Goal: Task Accomplishment & Management: Manage account settings

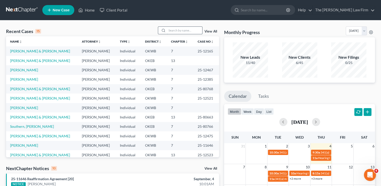
click at [177, 31] on input "search" at bounding box center [184, 30] width 35 height 7
click at [23, 80] on link "Walker, Tiffany" at bounding box center [24, 79] width 28 height 4
select select "1"
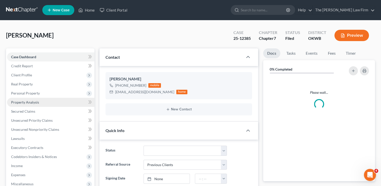
scroll to position [418, 0]
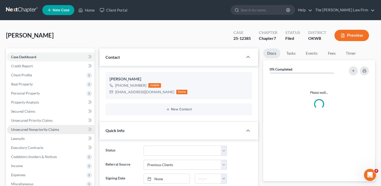
drag, startPoint x: 31, startPoint y: 130, endPoint x: 55, endPoint y: 133, distance: 24.3
click at [31, 130] on span "Unsecured Nonpriority Claims" at bounding box center [35, 129] width 48 height 4
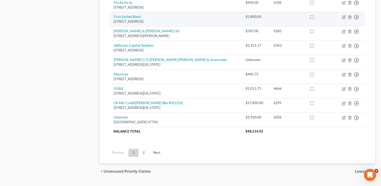
scroll to position [395, 0]
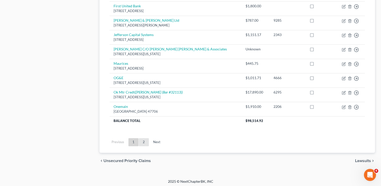
click at [144, 140] on link "2" at bounding box center [144, 142] width 10 height 8
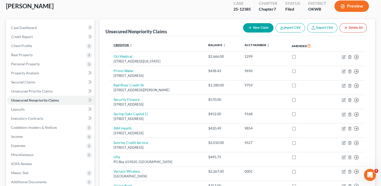
scroll to position [0, 0]
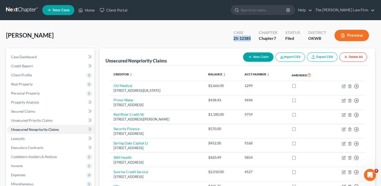
drag, startPoint x: 252, startPoint y: 39, endPoint x: 233, endPoint y: 38, distance: 18.4
click at [233, 38] on div "Case 25-12385" at bounding box center [241, 35] width 25 height 15
copy div "25-12385"
click at [211, 36] on div "Walker, Tiffany Upgraded Case 25-12385 Chapter Chapter 7 Status Filed District …" at bounding box center [190, 37] width 369 height 22
click at [28, 8] on link at bounding box center [22, 10] width 32 height 9
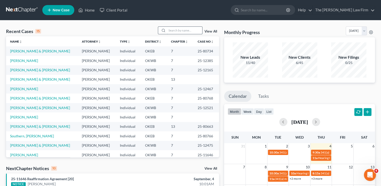
click at [192, 29] on input "search" at bounding box center [184, 30] width 35 height 7
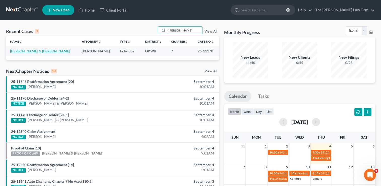
type input "lopez"
click at [50, 52] on link "[PERSON_NAME] & [PERSON_NAME]" at bounding box center [40, 51] width 60 height 4
select select "3"
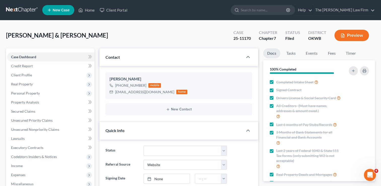
scroll to position [448, 0]
click at [164, 150] on select "Discharged Dismissed Filed Info Sent In Progress Lead Lost Lead Ready to File R…" at bounding box center [185, 151] width 83 height 10
select select "0"
click at [144, 146] on select "Discharged Dismissed Filed Info Sent In Progress Lead Lost Lead Ready to File R…" at bounding box center [185, 151] width 83 height 10
click at [191, 35] on div "Lopez-Gonzalez, Juan & Lopez, RoGina Upgraded Case 25-11170 Chapter Chapter 7 S…" at bounding box center [190, 37] width 369 height 22
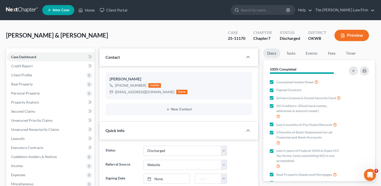
click at [27, 7] on link at bounding box center [22, 10] width 32 height 9
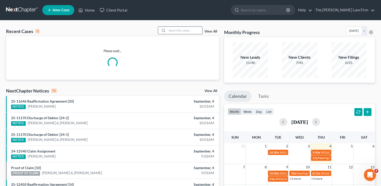
click at [187, 29] on input "search" at bounding box center [184, 30] width 35 height 7
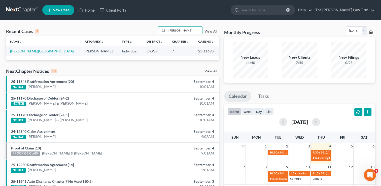
type input "lanham"
click at [28, 50] on link "Lanham, Nakole" at bounding box center [42, 51] width 64 height 4
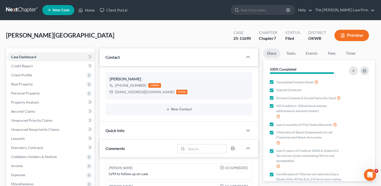
scroll to position [290, 0]
click at [138, 128] on div "Quick Info" at bounding box center [171, 130] width 144 height 17
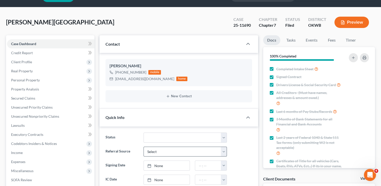
scroll to position [25, 0]
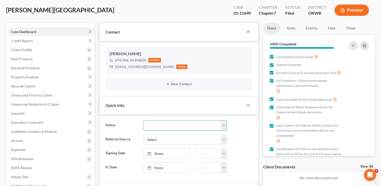
click at [162, 123] on select "Discharged Dismissed Filed Info Sent In Progress Lead Lost Lead Ready to File R…" at bounding box center [185, 125] width 83 height 10
select select "0"
click at [144, 120] on select "Discharged Dismissed Filed Info Sent In Progress Lead Lost Lead Ready to File R…" at bounding box center [185, 125] width 83 height 10
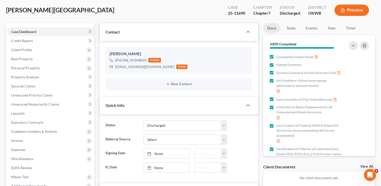
click at [183, 11] on div "Lanham, Nakole Upgraded Case 25-11690 Chapter Chapter 7 Status Discharged Distr…" at bounding box center [190, 12] width 369 height 22
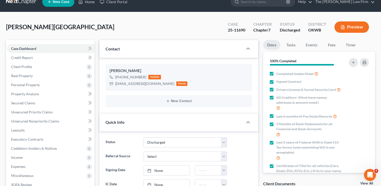
scroll to position [0, 0]
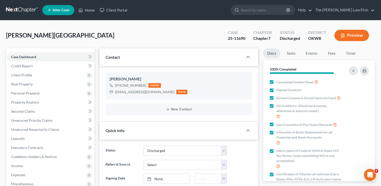
click at [14, 10] on link at bounding box center [22, 10] width 32 height 9
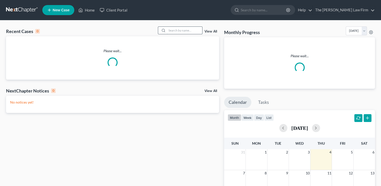
click at [181, 30] on input "search" at bounding box center [184, 30] width 35 height 7
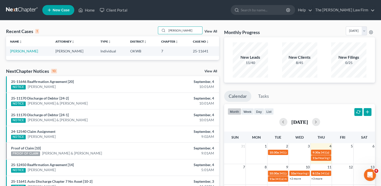
type input "[PERSON_NAME]"
click at [22, 50] on link "[PERSON_NAME]" at bounding box center [24, 51] width 28 height 4
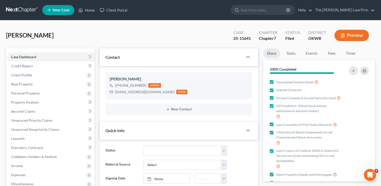
scroll to position [205, 0]
click at [155, 151] on select "Discharged Dismissed Filed Info Sent In Progress Lead Lost Lead Ready to File R…" at bounding box center [185, 151] width 83 height 10
select select "0"
click at [144, 146] on select "Discharged Dismissed Filed Info Sent In Progress Lead Lost Lead Ready to File R…" at bounding box center [185, 151] width 83 height 10
click at [173, 36] on div "Wingo, Vickie Upgraded Case 25-11641 Chapter Chapter 7 Status Discharged Distri…" at bounding box center [190, 37] width 369 height 22
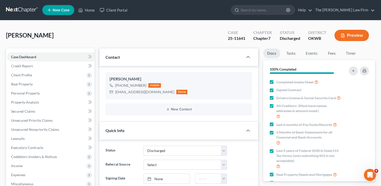
click at [23, 11] on link at bounding box center [22, 10] width 32 height 9
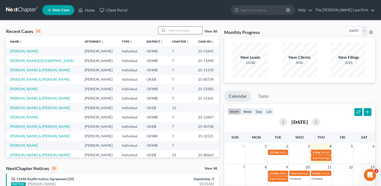
click at [178, 32] on input "search" at bounding box center [184, 30] width 35 height 7
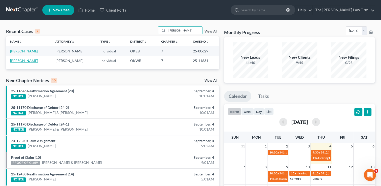
type input "[PERSON_NAME]"
click at [16, 61] on link "[PERSON_NAME]" at bounding box center [24, 60] width 28 height 4
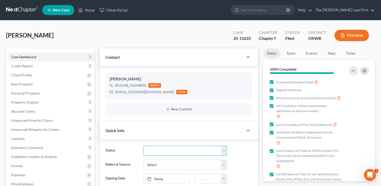
click at [166, 150] on select "Discharged Dismissed Filed Info Sent In Progress Lead Lost Lead Ready to File R…" at bounding box center [185, 151] width 83 height 10
select select "0"
click at [144, 146] on select "Discharged Dismissed Filed Info Sent In Progress Lead Lost Lead Ready to File R…" at bounding box center [185, 151] width 83 height 10
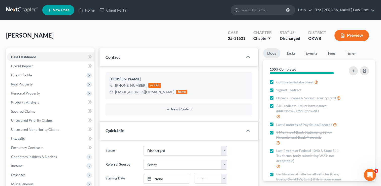
click at [176, 38] on div "Easley, Bailey Upgraded Case 25-11631 Chapter Chapter 7 Status Discharged Distr…" at bounding box center [190, 37] width 369 height 22
click at [15, 8] on link at bounding box center [22, 10] width 32 height 9
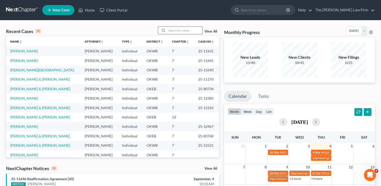
drag, startPoint x: 189, startPoint y: 30, endPoint x: 186, endPoint y: 33, distance: 3.9
click at [189, 30] on input "search" at bounding box center [184, 30] width 35 height 7
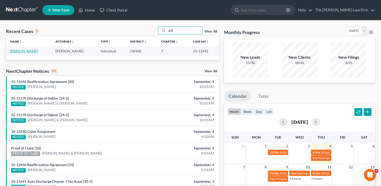
type input "gall"
click at [22, 51] on link "[PERSON_NAME]" at bounding box center [24, 51] width 28 height 4
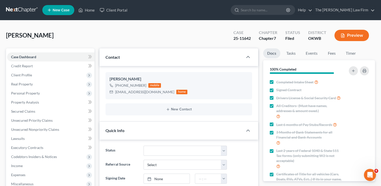
scroll to position [234, 0]
click at [167, 149] on select "Discharged Dismissed Filed Info Sent In Progress Lead Lost Lead Ready to File R…" at bounding box center [185, 151] width 83 height 10
select select "0"
click at [144, 146] on select "Discharged Dismissed Filed Info Sent In Progress Lead Lost Lead Ready to File R…" at bounding box center [185, 151] width 83 height 10
click at [175, 35] on div "Gallagher, Deborah Upgraded Case 25-11642 Chapter Chapter 7 Status Discharged D…" at bounding box center [190, 37] width 369 height 22
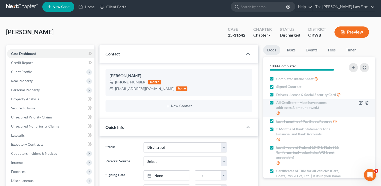
scroll to position [0, 0]
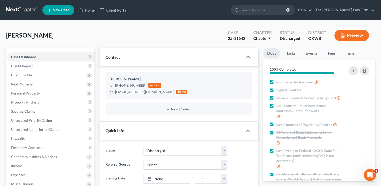
click at [14, 9] on link at bounding box center [22, 10] width 32 height 9
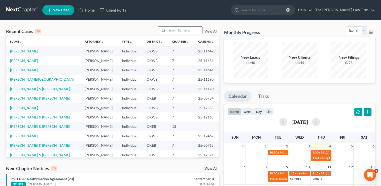
click at [178, 31] on input "search" at bounding box center [184, 30] width 35 height 7
type input "[PERSON_NAME]"
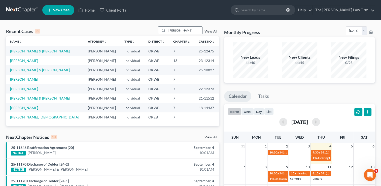
drag, startPoint x: 184, startPoint y: 30, endPoint x: 158, endPoint y: 32, distance: 25.3
click at [159, 32] on div "[PERSON_NAME]" at bounding box center [180, 30] width 45 height 8
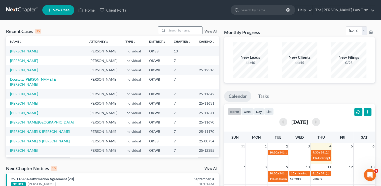
click at [173, 29] on input "search" at bounding box center [184, 30] width 35 height 7
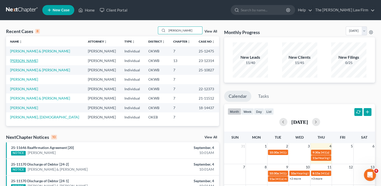
type input "[PERSON_NAME]"
click at [26, 60] on link "[PERSON_NAME]" at bounding box center [24, 60] width 28 height 4
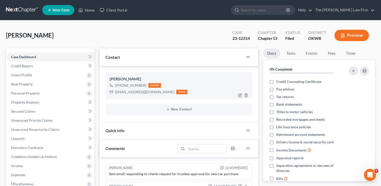
drag, startPoint x: 115, startPoint y: 92, endPoint x: 165, endPoint y: 91, distance: 49.9
click at [165, 91] on div "angelina.campbell18@yahoo.com" at bounding box center [144, 91] width 59 height 5
drag, startPoint x: 165, startPoint y: 91, endPoint x: 151, endPoint y: 93, distance: 14.7
copy div "angelina.campbell18@yahoo.com"
click at [182, 37] on div "Campbell, Angelina Upgraded Case 23-12314 Chapter Chapter 13 Status Filed Distr…" at bounding box center [190, 37] width 369 height 22
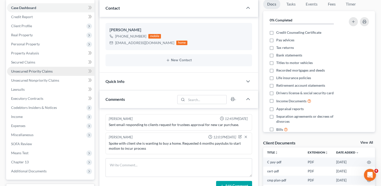
scroll to position [76, 0]
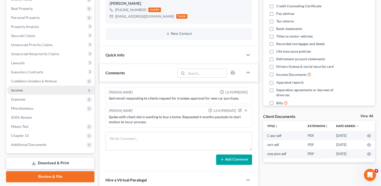
click at [21, 91] on span "Income" at bounding box center [17, 90] width 12 height 4
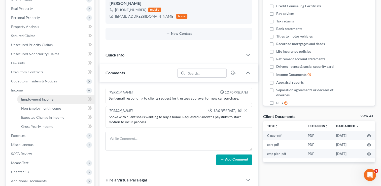
click at [46, 98] on span "Employment Income" at bounding box center [37, 99] width 32 height 4
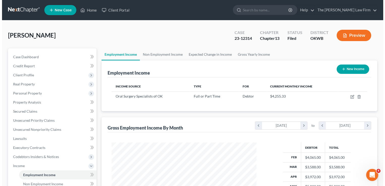
scroll to position [90, 155]
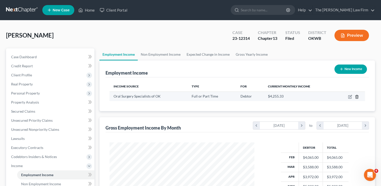
click at [357, 96] on icon "button" at bounding box center [357, 97] width 4 height 4
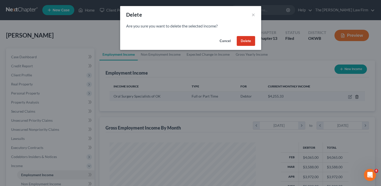
scroll to position [90, 156]
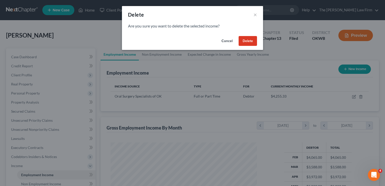
click at [251, 40] on button "Delete" at bounding box center [247, 41] width 18 height 10
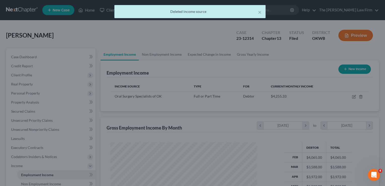
scroll to position [251728, 251664]
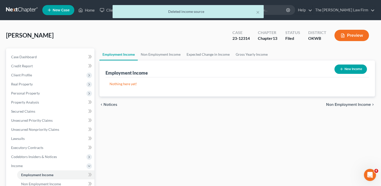
click at [347, 67] on button "New Income" at bounding box center [350, 68] width 32 height 9
select select "0"
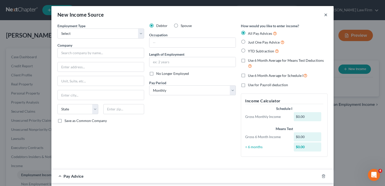
click at [324, 15] on button "×" at bounding box center [326, 15] width 4 height 6
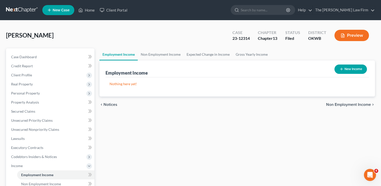
click at [350, 74] on div "New Income" at bounding box center [350, 68] width 37 height 13
click at [349, 68] on button "New Income" at bounding box center [350, 68] width 32 height 9
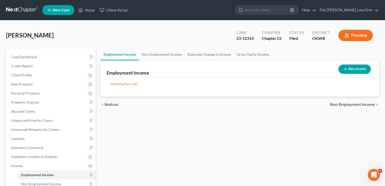
select select "0"
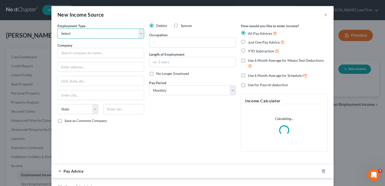
click at [116, 33] on select "Select Full or Part Time Employment Self Employment" at bounding box center [100, 33] width 87 height 10
select select "0"
click at [57, 28] on select "Select Full or Part Time Employment Self Employment" at bounding box center [100, 33] width 87 height 10
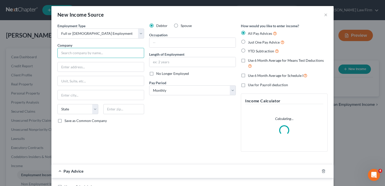
click at [102, 51] on input "text" at bounding box center [100, 53] width 87 height 10
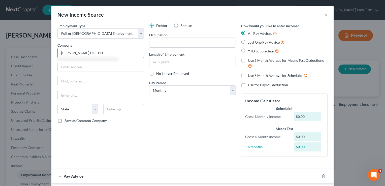
type input "Robert B Bryan DDS PLLC"
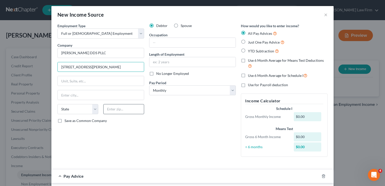
type input "4320 McAuley Blvd"
click at [114, 108] on input "text" at bounding box center [123, 109] width 41 height 10
type input "73120"
click at [181, 101] on div "Debtor Spouse Occupation Length of Employment No Longer Employed Pay Period * S…" at bounding box center [193, 91] width 92 height 137
type input "Oklahoma City"
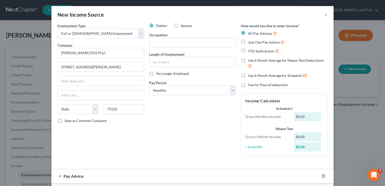
select select "37"
click at [176, 89] on select "Select Monthly Twice Monthly Every Other Week Weekly" at bounding box center [192, 90] width 87 height 10
select select "2"
click at [149, 85] on select "Select Monthly Twice Monthly Every Other Week Weekly" at bounding box center [192, 90] width 87 height 10
click at [178, 116] on div "Debtor Spouse Occupation Length of Employment No Longer Employed Pay Period * S…" at bounding box center [193, 91] width 92 height 137
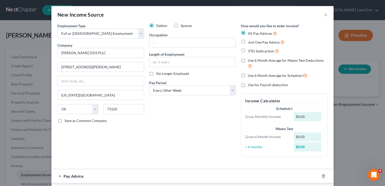
click at [248, 51] on label "YTD Subtraction" at bounding box center [263, 51] width 31 height 6
click at [250, 51] on input "YTD Subtraction" at bounding box center [251, 49] width 3 height 3
radio input "true"
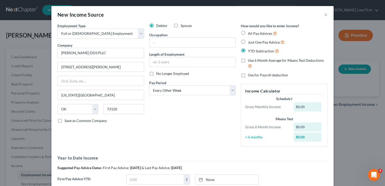
click at [180, 122] on div "Debtor Spouse Occupation Length of Employment No Longer Employed Pay Period * S…" at bounding box center [193, 87] width 92 height 128
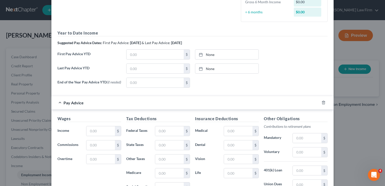
scroll to position [126, 0]
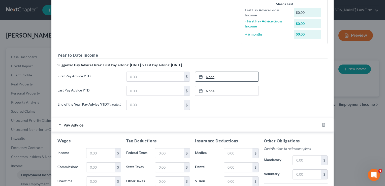
click at [206, 76] on link "None" at bounding box center [226, 77] width 63 height 10
type input "9/4/2025"
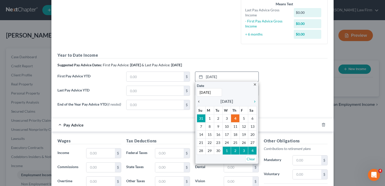
click at [197, 101] on icon "chevron_left" at bounding box center [200, 101] width 7 height 4
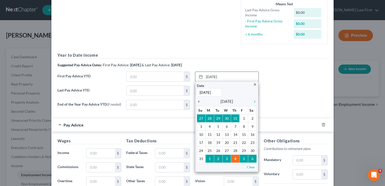
click at [197, 101] on icon "chevron_left" at bounding box center [200, 101] width 7 height 4
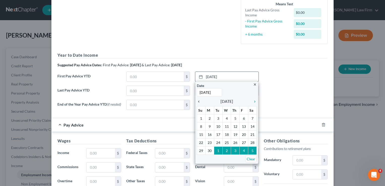
click at [197, 101] on icon "chevron_left" at bounding box center [200, 101] width 7 height 4
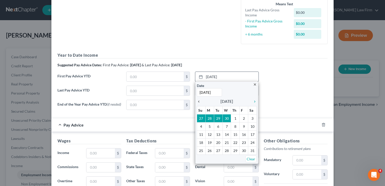
click at [197, 101] on icon "chevron_left" at bounding box center [200, 101] width 7 height 4
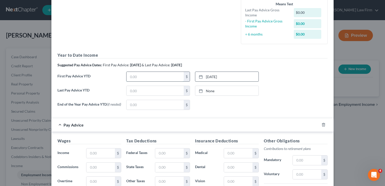
click at [148, 78] on input "text" at bounding box center [154, 77] width 57 height 10
type input "9,855.02"
click at [209, 90] on link "None" at bounding box center [226, 91] width 63 height 10
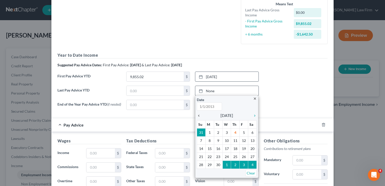
type input "9/4/2025"
click at [197, 115] on icon "chevron_left" at bounding box center [200, 116] width 7 height 4
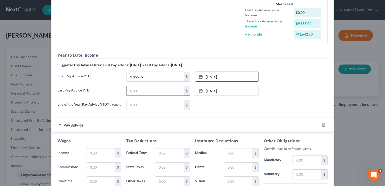
click at [143, 90] on input "text" at bounding box center [154, 91] width 57 height 10
type input "34,649.07"
click at [224, 115] on form "Employment Type * Select Full or Part Time Employment Self Employment Company *…" at bounding box center [192, 76] width 270 height 358
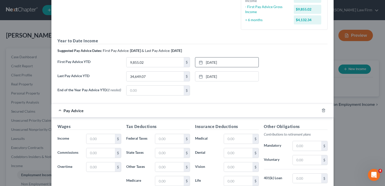
scroll to position [151, 0]
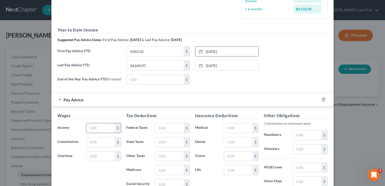
click at [98, 128] on input "text" at bounding box center [100, 128] width 28 height 10
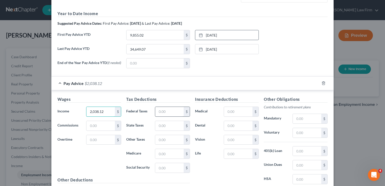
scroll to position [176, 0]
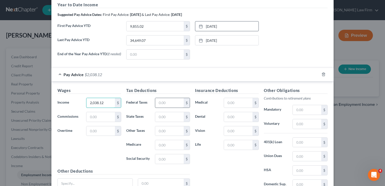
type input "2,038.12"
click at [168, 104] on input "text" at bounding box center [169, 103] width 28 height 10
type input "50.00"
type input "55.00"
type input "28.54"
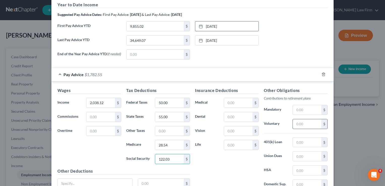
type input "122.03"
click at [296, 124] on input "text" at bounding box center [307, 124] width 28 height 10
type input "10.00"
click at [240, 102] on input "text" at bounding box center [238, 103] width 28 height 10
type input "69.92"
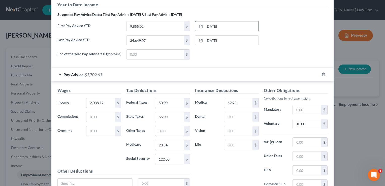
click at [212, 162] on div "Insurance Deductions Medical 69.92 $ Dental $ Vision $ Life $" at bounding box center [226, 140] width 69 height 106
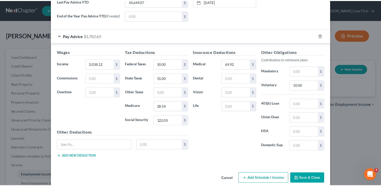
scroll to position [222, 0]
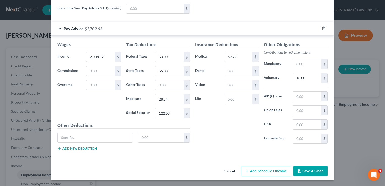
click at [308, 171] on button "Save & Close" at bounding box center [310, 171] width 34 height 11
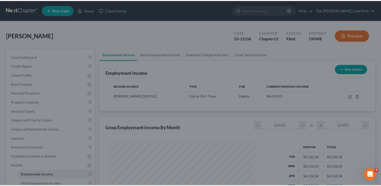
scroll to position [251728, 251664]
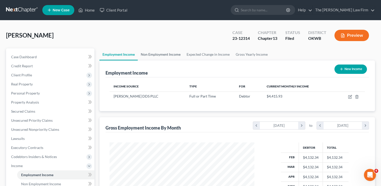
click at [167, 54] on link "Non Employment Income" at bounding box center [161, 54] width 46 height 12
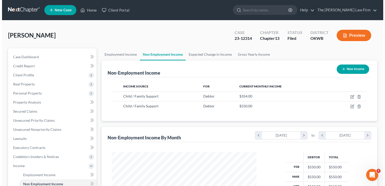
scroll to position [90, 155]
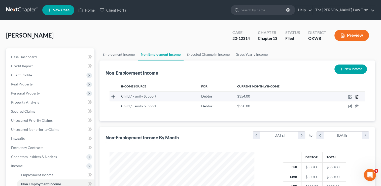
click at [357, 96] on icon "button" at bounding box center [357, 97] width 4 height 4
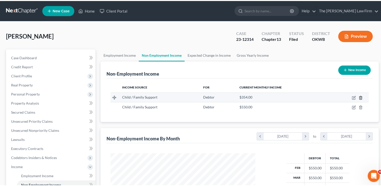
scroll to position [90, 156]
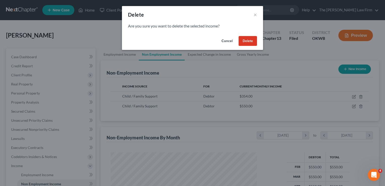
click at [250, 42] on button "Delete" at bounding box center [247, 41] width 18 height 10
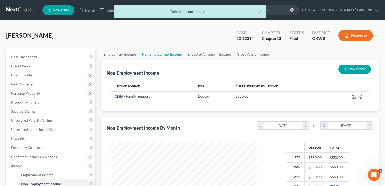
scroll to position [251728, 251664]
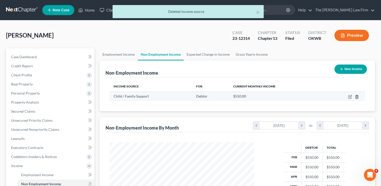
click at [357, 97] on icon "button" at bounding box center [357, 97] width 4 height 4
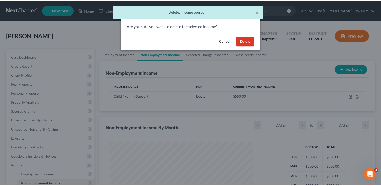
scroll to position [90, 156]
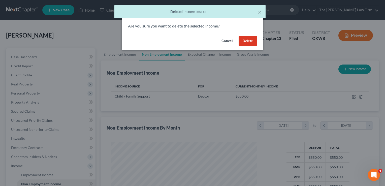
click at [228, 41] on button "Cancel" at bounding box center [226, 41] width 19 height 10
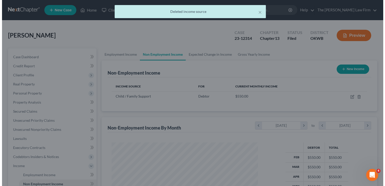
scroll to position [251728, 251664]
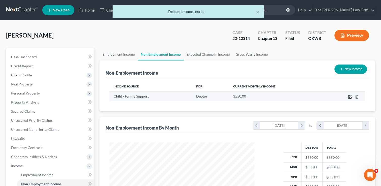
click at [350, 96] on icon "button" at bounding box center [350, 96] width 2 height 2
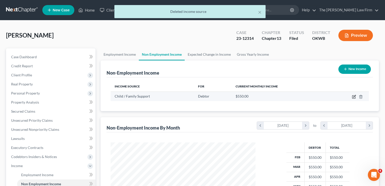
select select "7"
select select "0"
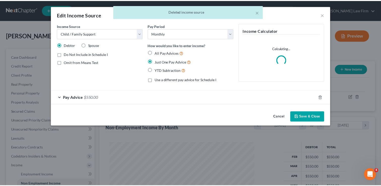
scroll to position [90, 156]
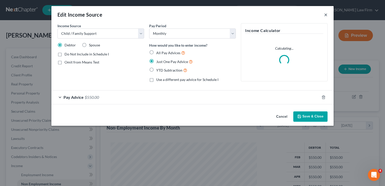
click at [326, 15] on button "×" at bounding box center [326, 15] width 4 height 6
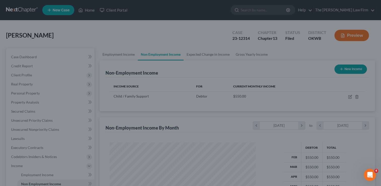
scroll to position [90, 155]
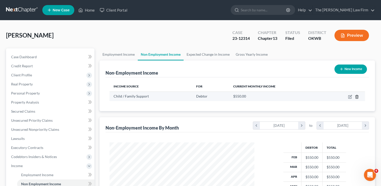
click at [356, 97] on icon "button" at bounding box center [357, 96] width 2 height 3
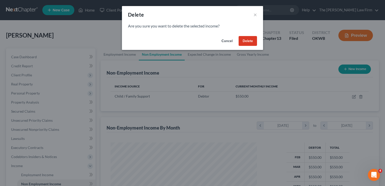
click at [249, 40] on button "Delete" at bounding box center [247, 41] width 18 height 10
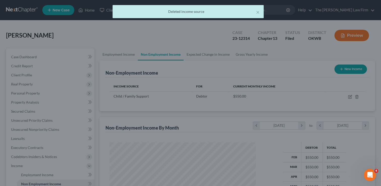
scroll to position [251728, 251664]
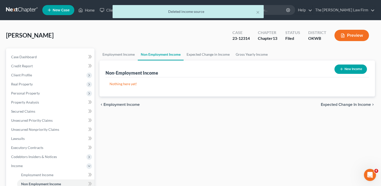
click at [357, 68] on button "New Income" at bounding box center [350, 68] width 32 height 9
select select "0"
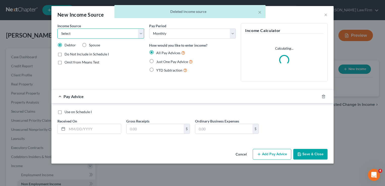
click at [103, 32] on select "Select Unemployment Disability (from employer) Pension Retirement Social Securi…" at bounding box center [100, 33] width 87 height 10
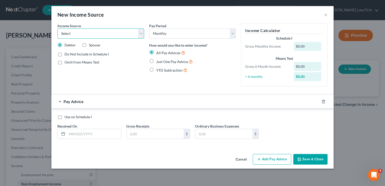
select select "7"
click at [57, 28] on select "Select Unemployment Disability (from employer) Pension Retirement Social Securi…" at bounding box center [100, 33] width 87 height 10
click at [156, 60] on label "Just One Pay Advice" at bounding box center [174, 62] width 37 height 6
click at [158, 60] on input "Just One Pay Advice" at bounding box center [159, 60] width 3 height 3
radio input "true"
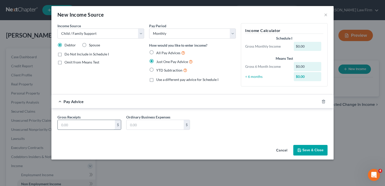
click at [89, 120] on input "text" at bounding box center [86, 125] width 57 height 10
type input "611.98"
click at [302, 147] on button "Save & Close" at bounding box center [310, 150] width 34 height 11
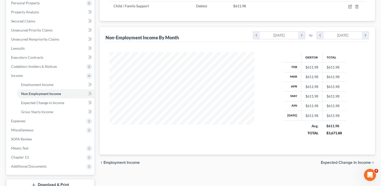
scroll to position [127, 0]
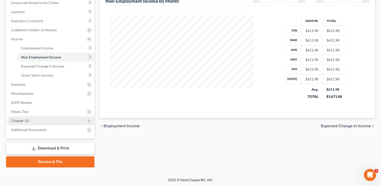
click at [30, 119] on span "Chapter 13" at bounding box center [50, 120] width 87 height 9
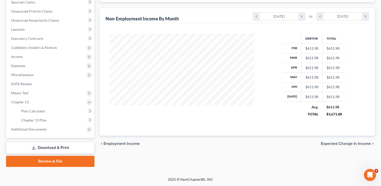
scroll to position [109, 0]
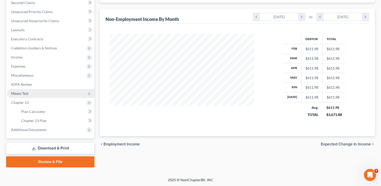
click at [27, 91] on span "Means Test" at bounding box center [19, 93] width 17 height 4
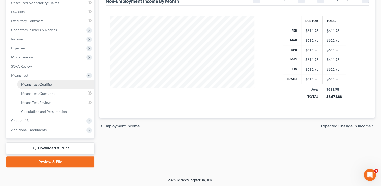
click at [48, 83] on span "Means Test Qualifier" at bounding box center [37, 84] width 32 height 4
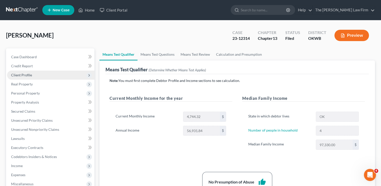
click at [35, 75] on span "Client Profile" at bounding box center [50, 75] width 87 height 9
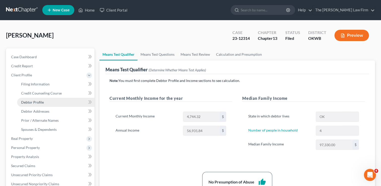
click at [41, 100] on span "Debtor Profile" at bounding box center [32, 102] width 23 height 4
select select "0"
select select "3"
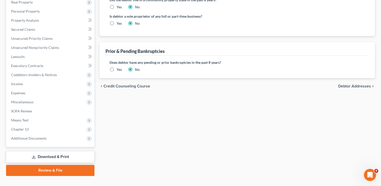
scroll to position [145, 0]
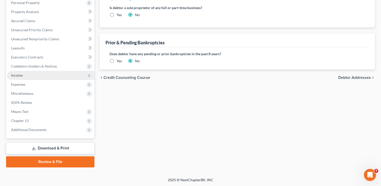
click at [26, 75] on span "Income" at bounding box center [50, 75] width 87 height 9
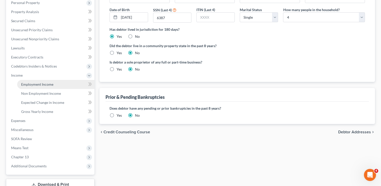
click at [51, 85] on span "Employment Income" at bounding box center [37, 84] width 32 height 4
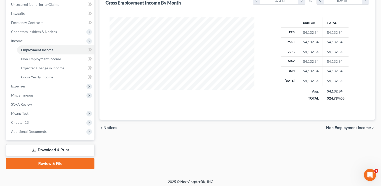
scroll to position [126, 0]
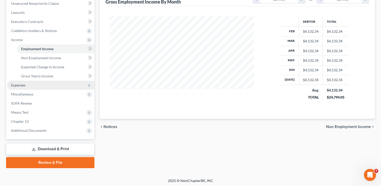
click at [26, 82] on span "Expenses" at bounding box center [50, 85] width 87 height 9
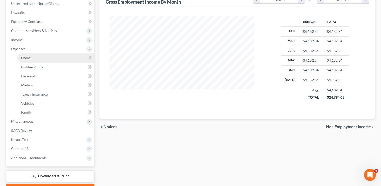
click at [38, 57] on link "Home" at bounding box center [55, 57] width 77 height 9
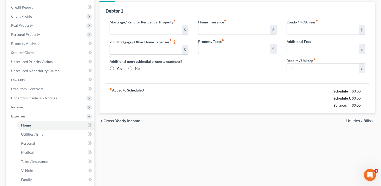
scroll to position [10, 0]
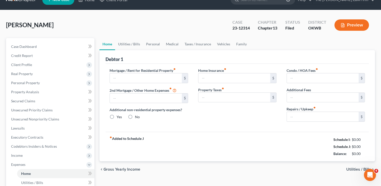
type input "1,740.00"
type input "0.00"
radio input "true"
type input "0.00"
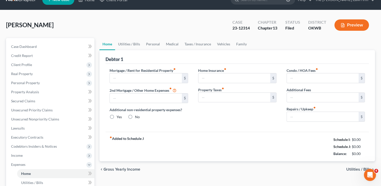
type input "0.00"
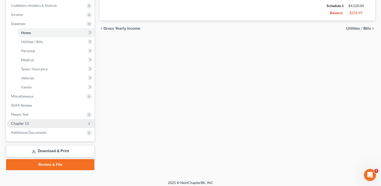
click at [29, 123] on span "Chapter 13" at bounding box center [50, 123] width 87 height 9
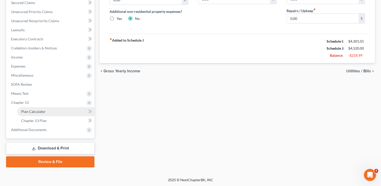
click at [35, 109] on span "Plan Calculator" at bounding box center [33, 111] width 24 height 4
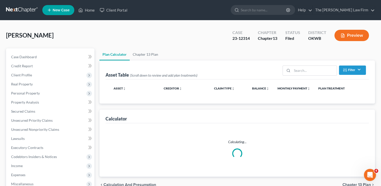
select select "35"
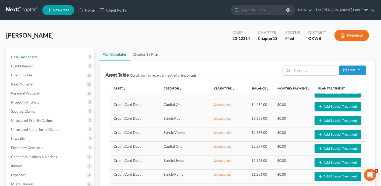
click at [28, 57] on span "Case Dashboard" at bounding box center [24, 57] width 26 height 4
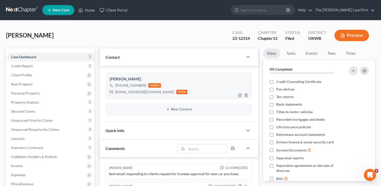
drag, startPoint x: 123, startPoint y: 93, endPoint x: 166, endPoint y: 93, distance: 42.8
click at [166, 93] on div "angelina.campbell18@yahoo.com" at bounding box center [144, 91] width 59 height 5
drag, startPoint x: 144, startPoint y: 97, endPoint x: 137, endPoint y: 92, distance: 8.3
click at [174, 30] on div "Campbell, Angelina Upgraded Case 23-12314 Chapter Chapter 13 Status Filed Distr…" at bounding box center [190, 37] width 369 height 22
click at [24, 10] on link at bounding box center [22, 10] width 32 height 9
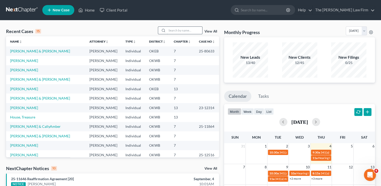
click at [180, 31] on input "search" at bounding box center [184, 30] width 35 height 7
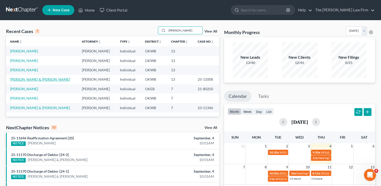
type input "[PERSON_NAME]"
click at [28, 79] on link "[PERSON_NAME] & [PERSON_NAME]" at bounding box center [40, 79] width 60 height 4
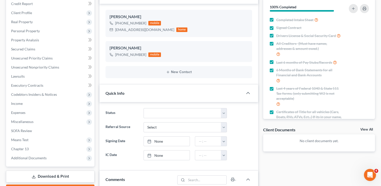
scroll to position [76, 0]
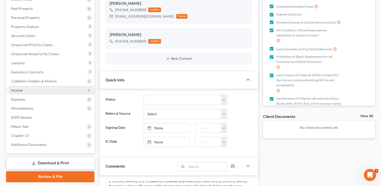
click at [21, 90] on span "Income" at bounding box center [17, 90] width 12 height 4
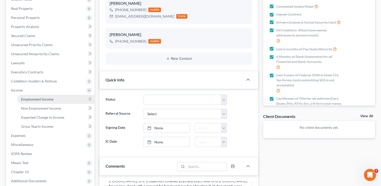
click at [50, 97] on span "Employment Income" at bounding box center [37, 99] width 32 height 4
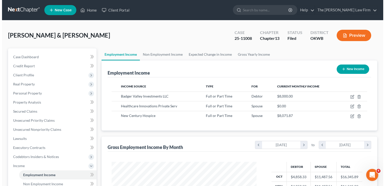
scroll to position [90, 155]
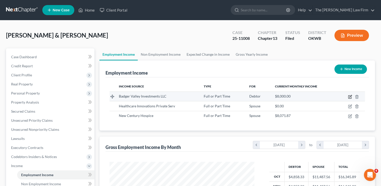
click at [350, 96] on icon "button" at bounding box center [350, 97] width 4 height 4
select select "0"
select select "37"
select select "1"
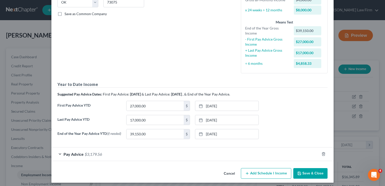
scroll to position [110, 0]
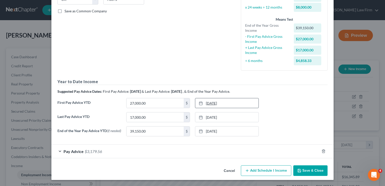
click at [214, 102] on link "[DATE]" at bounding box center [226, 103] width 63 height 10
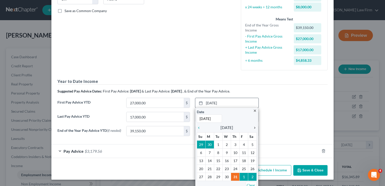
click at [252, 127] on icon "chevron_right" at bounding box center [253, 128] width 7 height 4
click at [253, 127] on icon "chevron_right" at bounding box center [253, 128] width 7 height 4
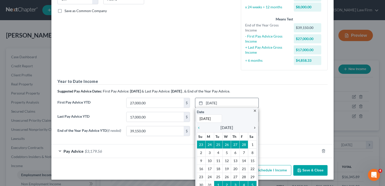
click at [253, 127] on icon "chevron_right" at bounding box center [253, 128] width 7 height 4
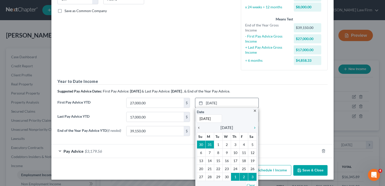
click at [197, 126] on icon "chevron_left" at bounding box center [200, 128] width 7 height 4
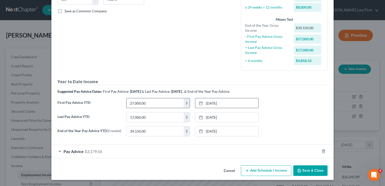
click at [151, 102] on input "27,000.00" at bounding box center [154, 103] width 57 height 10
type input "17,000"
click at [213, 117] on link "3/14/2025" at bounding box center [226, 117] width 63 height 10
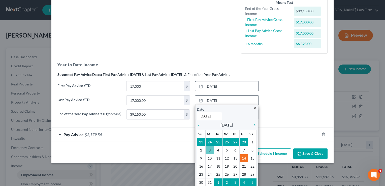
scroll to position [135, 0]
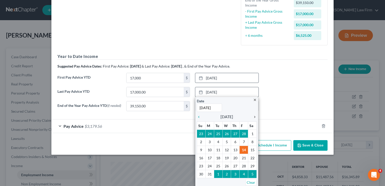
click at [252, 116] on icon "chevron_right" at bounding box center [253, 117] width 7 height 4
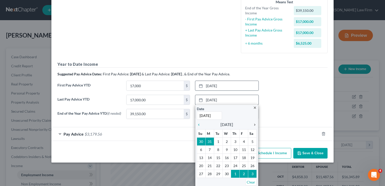
click at [252, 116] on div "Date 3/14/2025 Time 12:00 AM" at bounding box center [227, 113] width 60 height 14
click at [252, 123] on icon "chevron_right" at bounding box center [253, 125] width 7 height 4
click at [252, 124] on icon "chevron_right" at bounding box center [253, 125] width 7 height 4
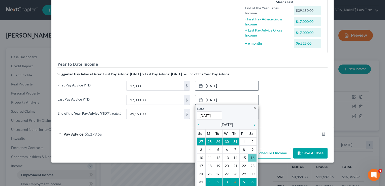
scroll to position [110, 0]
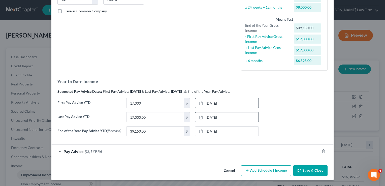
click at [280, 118] on div "Last Pay Advice YTD 17,000.00 $ 8/16/2025 close Date 8/16/2025 Time 12:00 AM ch…" at bounding box center [192, 119] width 275 height 14
click at [159, 117] on input "17,000.00" at bounding box center [154, 117] width 57 height 10
type input "61,500"
click at [274, 108] on div "First Pay Advice YTD 17,000 $ 3/1/2025 close Date 3/1/2025 Time 12:00 AM chevro…" at bounding box center [192, 105] width 275 height 14
click at [152, 130] on input "39,150.00" at bounding box center [154, 131] width 57 height 10
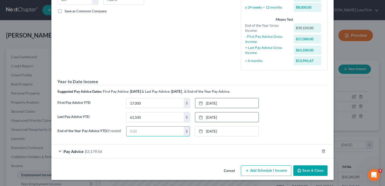
click at [287, 122] on div "Last Pay Advice YTD 61,500 $ 8/16/2025 close Date 8/16/2025 Time 12:00 AM chevr…" at bounding box center [192, 119] width 275 height 14
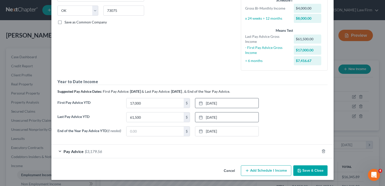
scroll to position [99, 0]
click at [115, 150] on div "Pay Advice $3,179.56" at bounding box center [185, 151] width 268 height 13
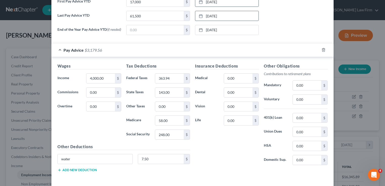
scroll to position [211, 0]
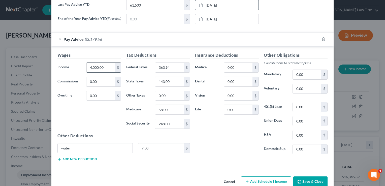
click at [105, 68] on input "4,000.00" at bounding box center [100, 68] width 28 height 10
type input "4,250.00"
click at [172, 67] on input "363.94" at bounding box center [169, 68] width 28 height 10
type input "418.94"
click at [173, 122] on input "248.00" at bounding box center [169, 124] width 28 height 10
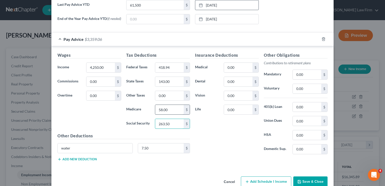
type input "263.50"
click at [173, 111] on input "58.00" at bounding box center [169, 110] width 28 height 10
type input "61.62"
click at [172, 81] on input "143.00" at bounding box center [169, 82] width 28 height 10
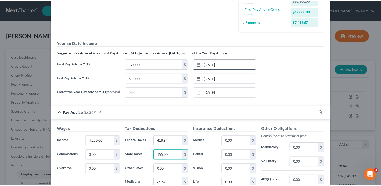
scroll to position [221, 0]
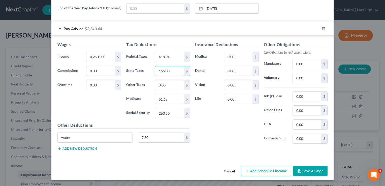
type input "155.00"
click at [308, 168] on button "Save & Close" at bounding box center [310, 171] width 34 height 11
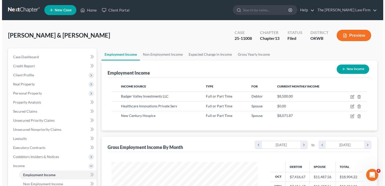
scroll to position [251728, 251664]
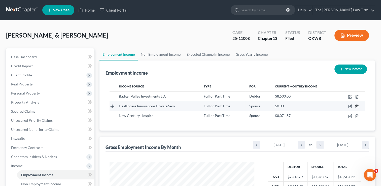
click at [356, 105] on icon "button" at bounding box center [357, 106] width 2 height 3
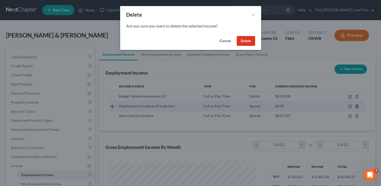
scroll to position [90, 156]
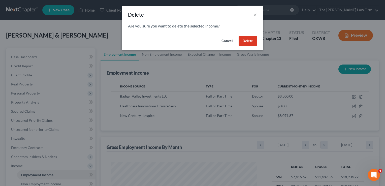
click at [252, 40] on button "Delete" at bounding box center [247, 41] width 18 height 10
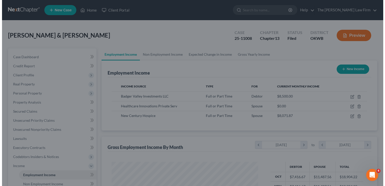
scroll to position [251728, 251664]
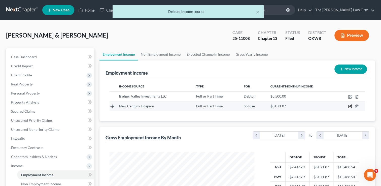
click at [350, 106] on icon "button" at bounding box center [350, 106] width 2 height 2
select select "0"
select select "28"
select select "2"
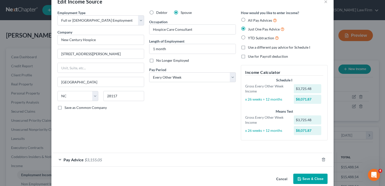
scroll to position [0, 0]
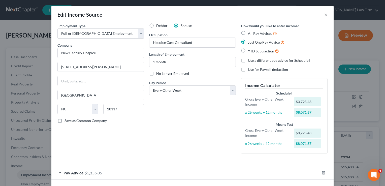
click at [248, 50] on label "YTD Subtraction" at bounding box center [263, 51] width 31 height 6
click at [250, 50] on input "YTD Subtraction" at bounding box center [251, 49] width 3 height 3
radio input "true"
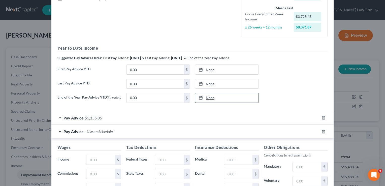
scroll to position [126, 0]
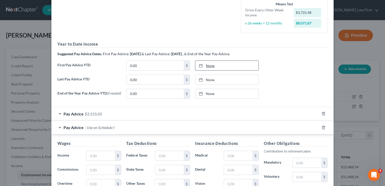
click at [206, 65] on link "None" at bounding box center [226, 66] width 63 height 10
type input "9/4/2025"
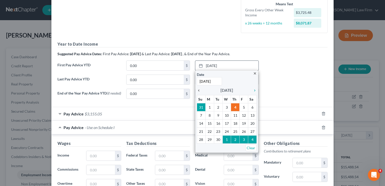
click at [197, 90] on icon "chevron_left" at bounding box center [200, 90] width 7 height 4
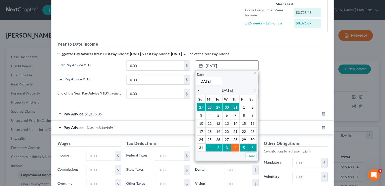
click at [197, 90] on icon "chevron_left" at bounding box center [200, 90] width 7 height 4
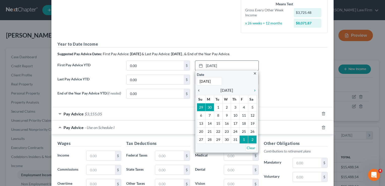
click at [197, 90] on icon "chevron_left" at bounding box center [200, 90] width 7 height 4
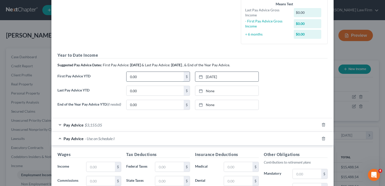
click at [158, 74] on input "0.00" at bounding box center [154, 77] width 57 height 10
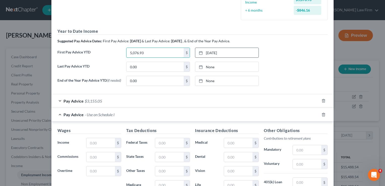
scroll to position [151, 0]
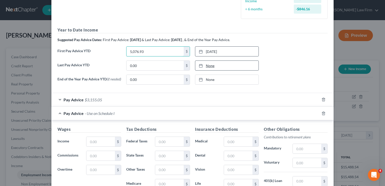
type input "5,076.93"
click at [209, 66] on link "None" at bounding box center [226, 66] width 63 height 10
type input "9/4/2025"
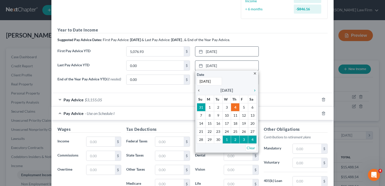
click at [197, 90] on icon "chevron_left" at bounding box center [200, 90] width 7 height 4
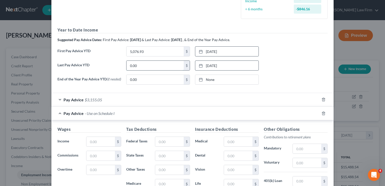
click at [147, 65] on input "0.00" at bounding box center [154, 66] width 57 height 10
type input "46,880.37"
click at [321, 115] on icon "button" at bounding box center [323, 113] width 4 height 4
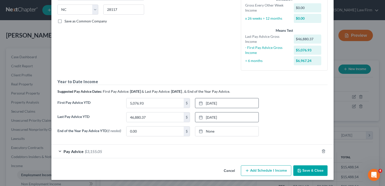
click at [110, 151] on div "Pay Advice $3,155.05" at bounding box center [185, 151] width 268 height 13
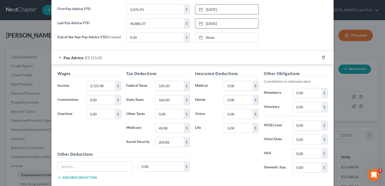
scroll to position [201, 0]
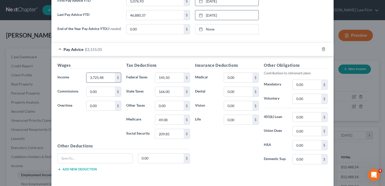
click at [103, 77] on input "3,725.48" at bounding box center [100, 78] width 28 height 10
type input "3,384.62"
click at [177, 79] on input "145.50" at bounding box center [169, 78] width 28 height 10
type input "146.19"
click at [176, 91] on input "166.00" at bounding box center [169, 92] width 28 height 10
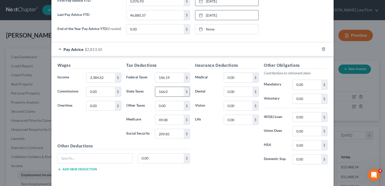
type input "166.00"
type input "49.18"
type input "210.29"
click at [99, 164] on div "0.00 $" at bounding box center [123, 160] width 137 height 14
click at [97, 158] on input "text" at bounding box center [95, 158] width 75 height 10
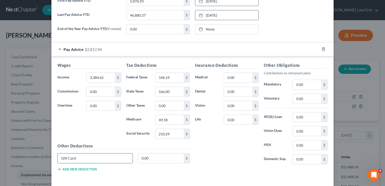
type input "Gift Card"
type input "50.00"
click at [236, 121] on input "0.00" at bounding box center [238, 120] width 28 height 10
type input "19.89"
click at [244, 104] on input "0.00" at bounding box center [238, 106] width 28 height 10
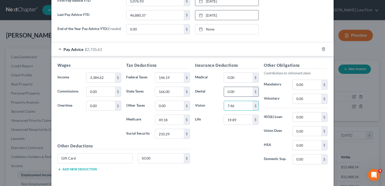
type input "7.46"
click at [241, 92] on input "0.00" at bounding box center [238, 92] width 28 height 10
type input "36.80"
click at [77, 171] on button "Add new deduction" at bounding box center [76, 169] width 39 height 4
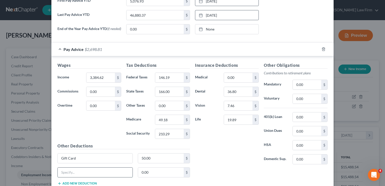
click at [88, 171] on input "text" at bounding box center [95, 172] width 75 height 10
type input "Fleet Malibu"
click at [151, 173] on input "0.00" at bounding box center [161, 172] width 46 height 10
type input "1"
type input "63.49"
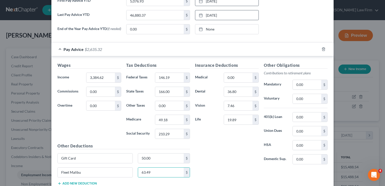
click at [201, 141] on div "Insurance Deductions Medical 0.00 $ Dental 36.80 $ Vision 7.46 $ Life 19.89 $" at bounding box center [226, 115] width 69 height 106
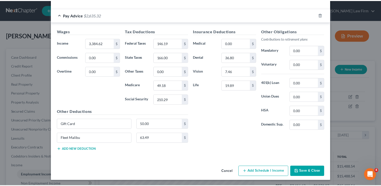
scroll to position [236, 0]
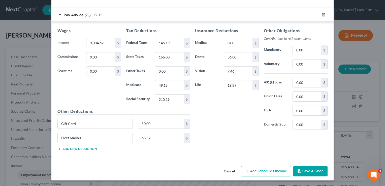
click at [314, 169] on button "Save & Close" at bounding box center [310, 171] width 34 height 11
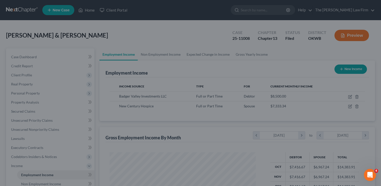
scroll to position [251728, 251664]
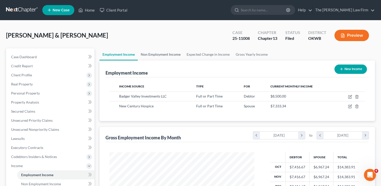
click at [158, 55] on link "Non Employment Income" at bounding box center [161, 54] width 46 height 12
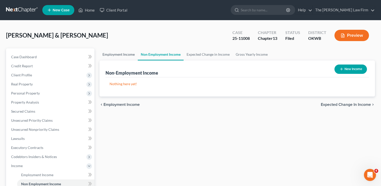
click at [111, 52] on link "Employment Income" at bounding box center [118, 54] width 38 height 12
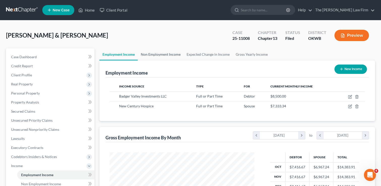
scroll to position [90, 155]
click at [15, 9] on link at bounding box center [22, 10] width 32 height 9
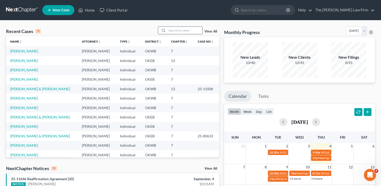
click at [182, 30] on input "search" at bounding box center [184, 30] width 35 height 7
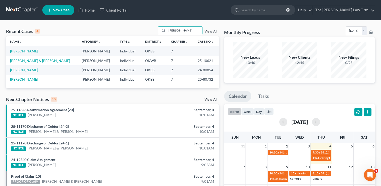
click at [158, 96] on div "NextChapter Notices 10 View All" at bounding box center [112, 100] width 213 height 8
drag, startPoint x: 180, startPoint y: 30, endPoint x: 143, endPoint y: 35, distance: 36.8
click at [143, 35] on div "Recent Cases 4 [PERSON_NAME] View All" at bounding box center [112, 31] width 213 height 10
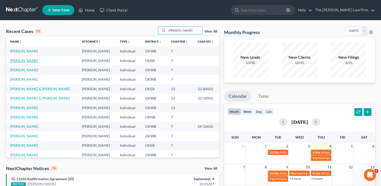
type input "[PERSON_NAME]"
click at [23, 60] on link "[PERSON_NAME]" at bounding box center [24, 60] width 28 height 4
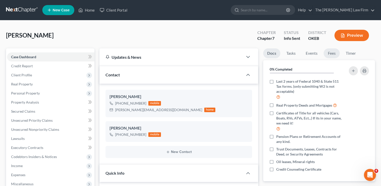
click at [331, 54] on link "Fees" at bounding box center [332, 53] width 16 height 10
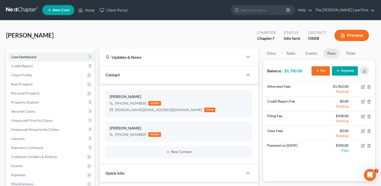
click at [16, 8] on link at bounding box center [22, 10] width 32 height 9
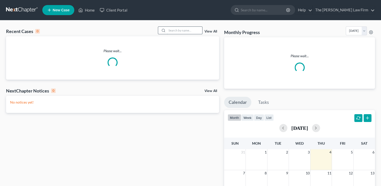
click at [178, 30] on input "search" at bounding box center [184, 30] width 35 height 7
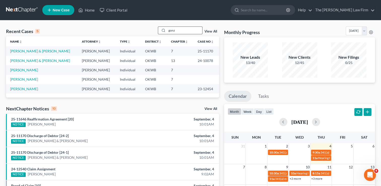
drag, startPoint x: 176, startPoint y: 30, endPoint x: 164, endPoint y: 31, distance: 11.3
click at [165, 31] on div "gonz" at bounding box center [180, 30] width 45 height 8
type input "g"
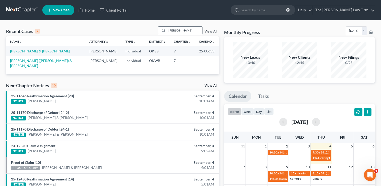
drag, startPoint x: 178, startPoint y: 30, endPoint x: 163, endPoint y: 29, distance: 15.1
click at [163, 30] on div "[PERSON_NAME]" at bounding box center [180, 30] width 45 height 8
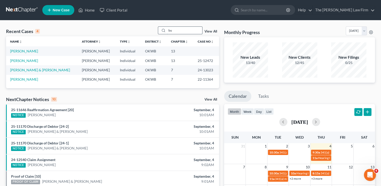
type input "b"
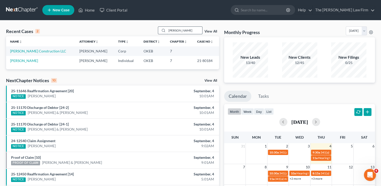
drag, startPoint x: 176, startPoint y: 30, endPoint x: 165, endPoint y: 29, distance: 11.1
click at [165, 29] on div "[PERSON_NAME]" at bounding box center [180, 30] width 45 height 8
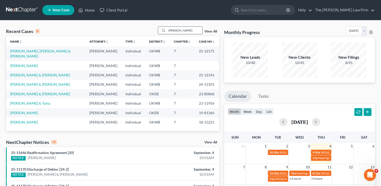
drag, startPoint x: 177, startPoint y: 32, endPoint x: 162, endPoint y: 32, distance: 15.6
click at [162, 32] on div "[PERSON_NAME]" at bounding box center [180, 30] width 45 height 8
type input "[PERSON_NAME]"
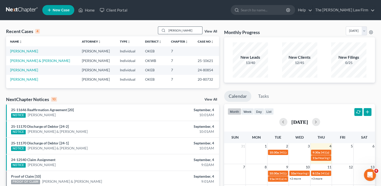
drag, startPoint x: 180, startPoint y: 30, endPoint x: 161, endPoint y: 31, distance: 19.7
click at [161, 31] on div "[PERSON_NAME]" at bounding box center [180, 30] width 45 height 8
